Goal: Find specific page/section: Find specific page/section

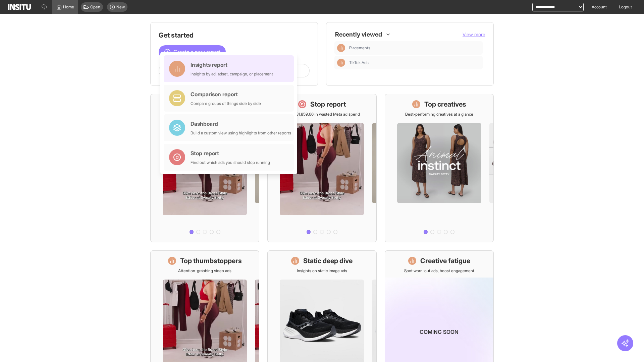
click at [230, 69] on div "Insights report Insights by ad, adset, campaign, or placement" at bounding box center [231, 69] width 82 height 16
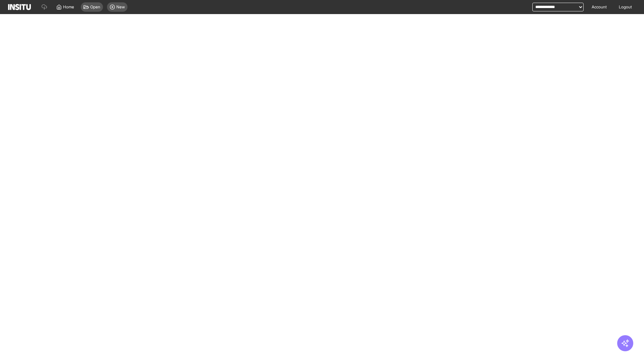
select select "**"
